Goal: Task Accomplishment & Management: Manage account settings

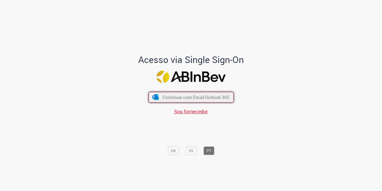
click at [190, 95] on span "Continuar com Email Outlook 365" at bounding box center [195, 97] width 67 height 6
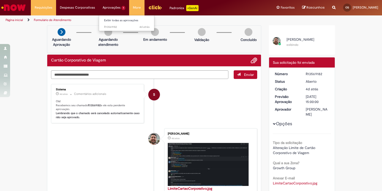
click at [110, 9] on li "Aprovações 1 Exibir todas as aprovações 4d atrás 4 dias atrás R13569182" at bounding box center [114, 7] width 30 height 15
click at [111, 20] on link "Exibir todas as aprovações" at bounding box center [127, 21] width 56 height 6
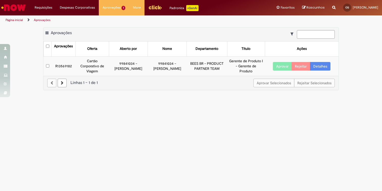
click at [282, 66] on button "Aprovar" at bounding box center [282, 66] width 19 height 9
